Goal: Task Accomplishment & Management: Use online tool/utility

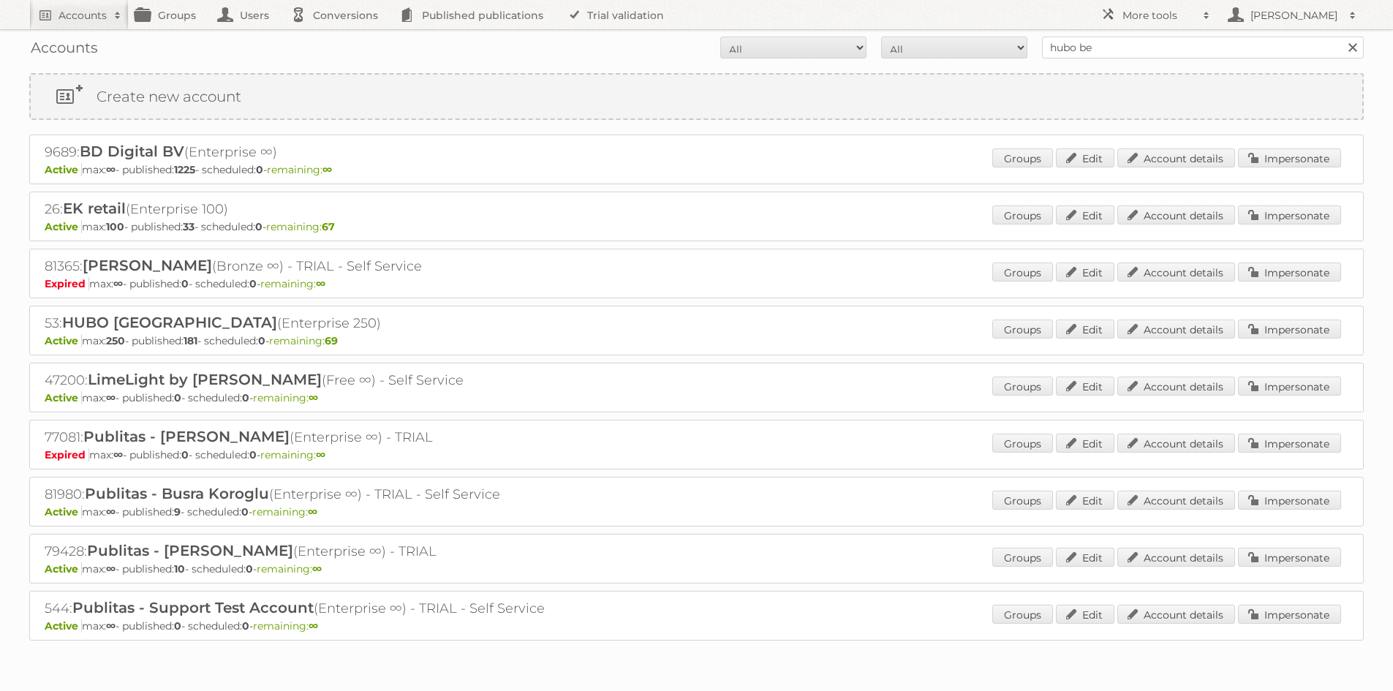
click at [1099, 59] on div "Accounts All Active Expired Pending All Paid Trials Self service hubo be Search" at bounding box center [696, 47] width 1334 height 37
click at [1099, 49] on input "hubo be" at bounding box center [1203, 48] width 322 height 22
click at [1099, 48] on input "hubo be" at bounding box center [1203, 48] width 322 height 22
type input "obelink"
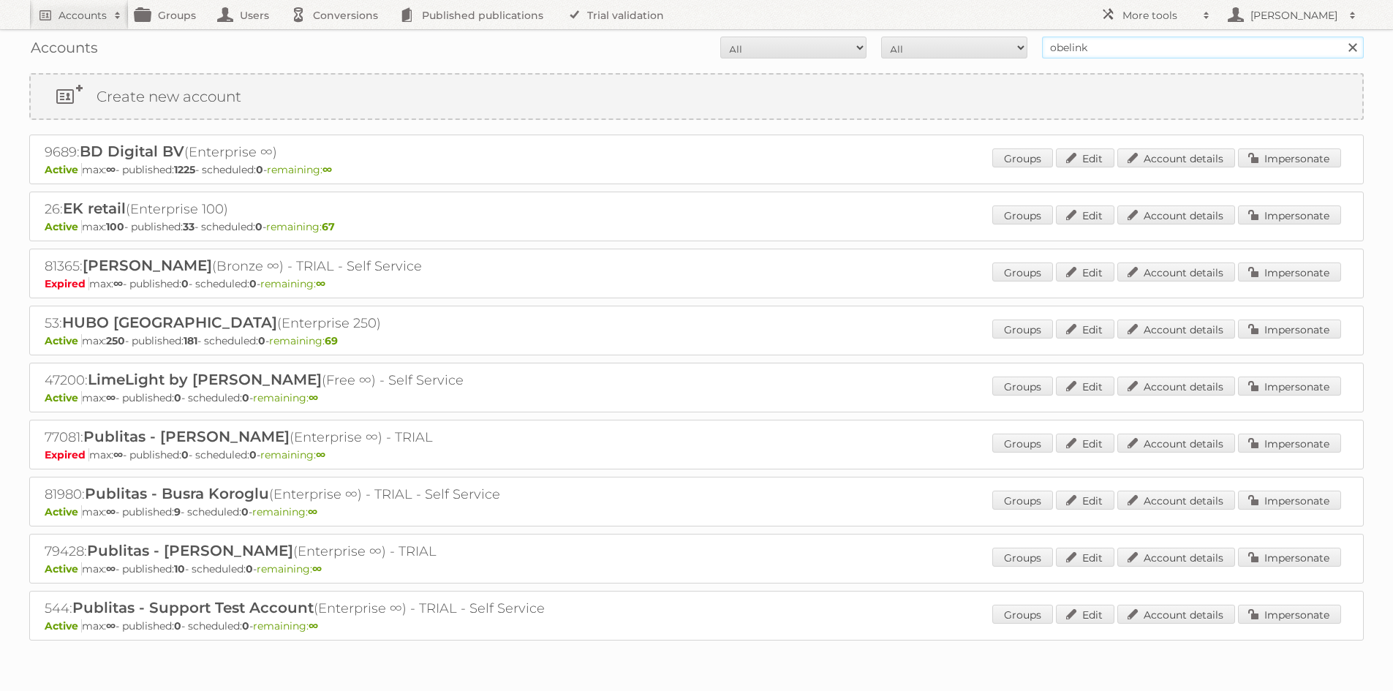
click at [1341, 37] on input "Search" at bounding box center [1352, 48] width 22 height 22
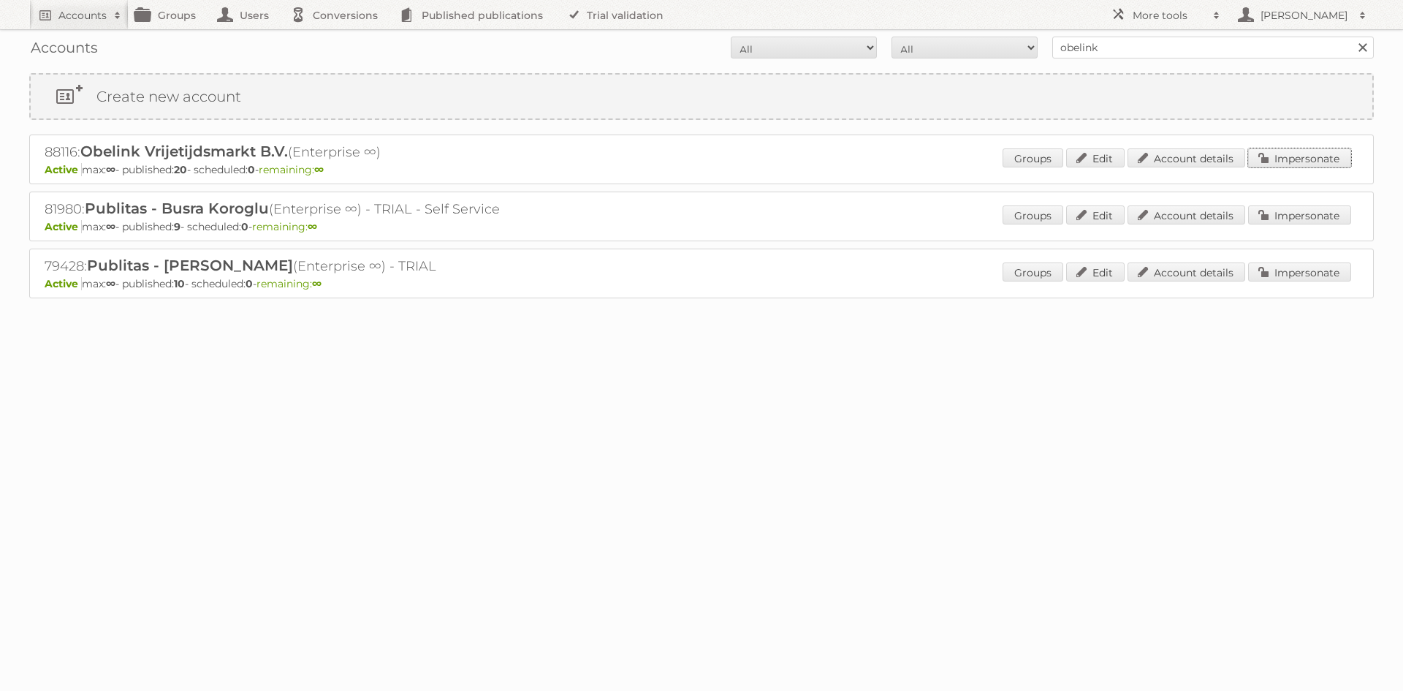
click at [1268, 161] on link "Impersonate" at bounding box center [1300, 157] width 103 height 19
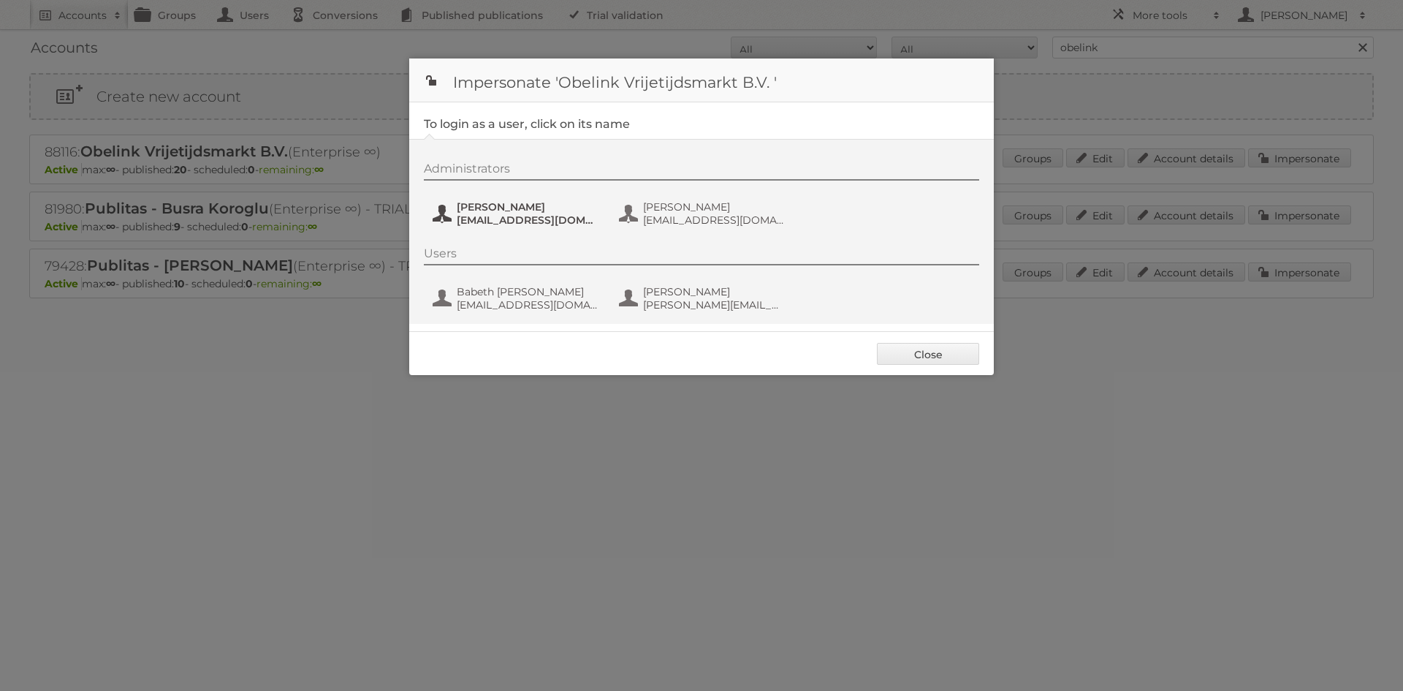
click at [552, 215] on span "[EMAIL_ADDRESS][DOMAIN_NAME]" at bounding box center [528, 219] width 142 height 13
